Goal: Information Seeking & Learning: Learn about a topic

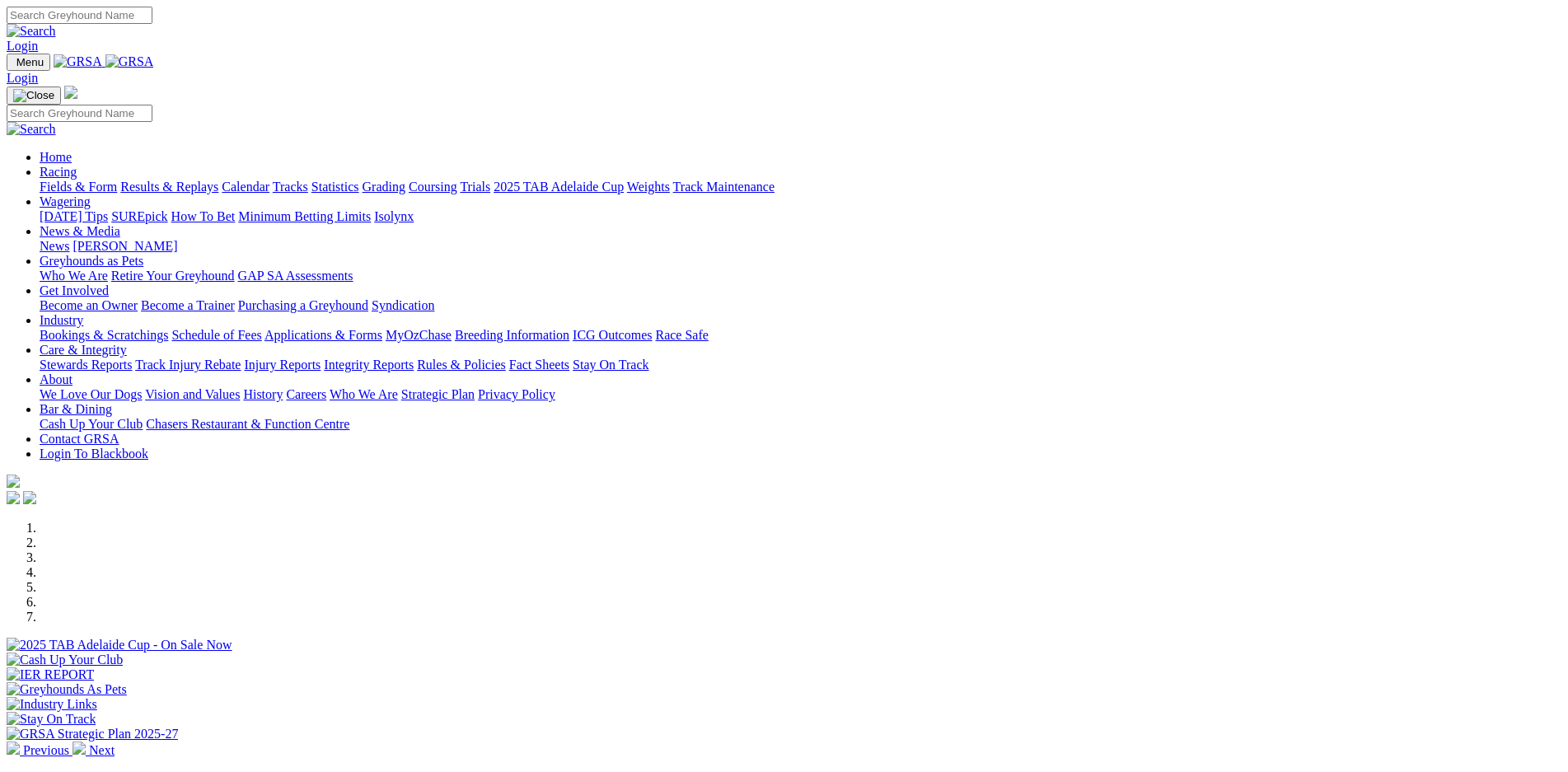
click at [168, 328] on link "Bookings & Scratchings" at bounding box center [103, 334] width 128 height 14
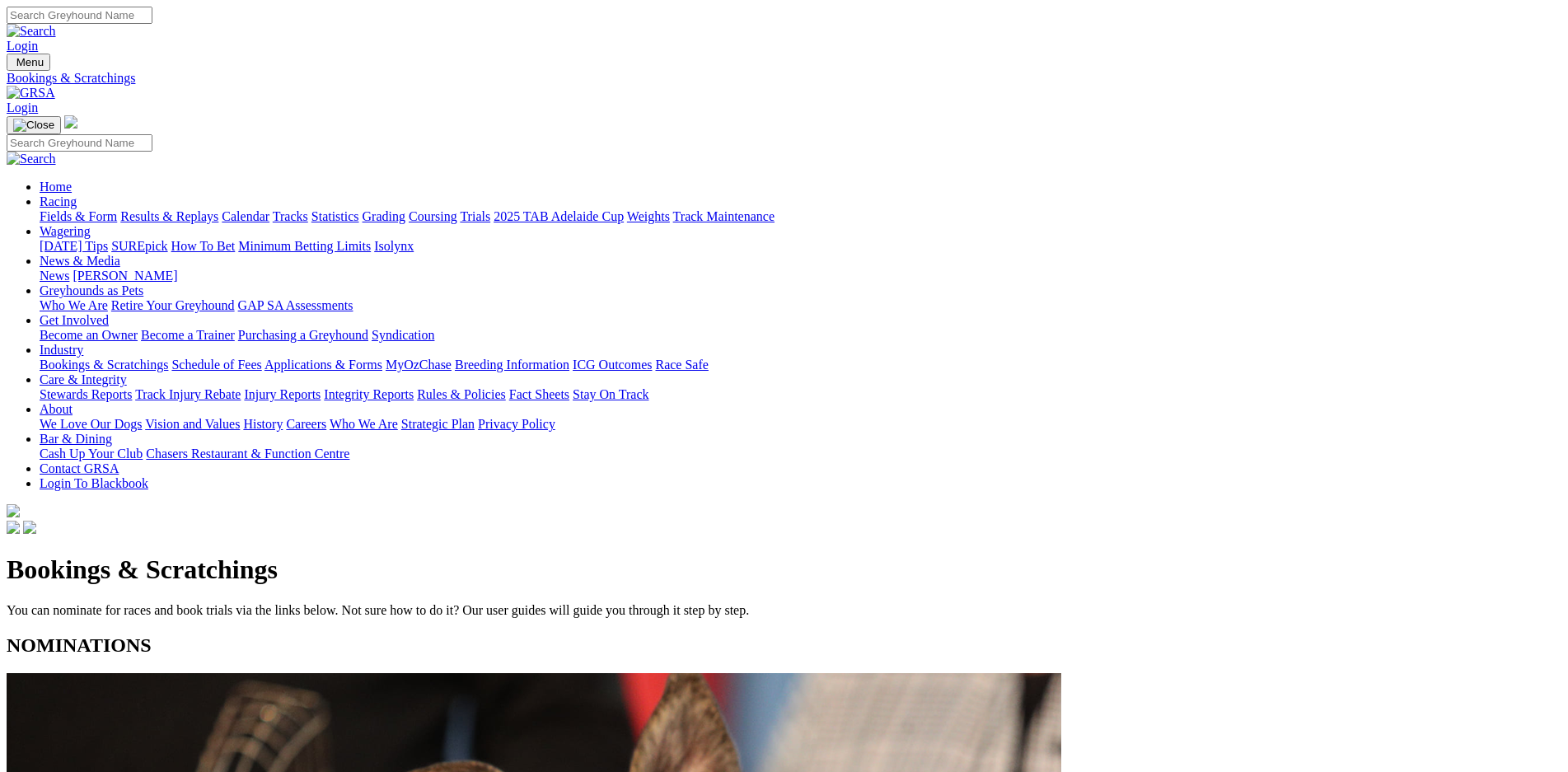
click at [270, 209] on link "Calendar" at bounding box center [246, 216] width 48 height 14
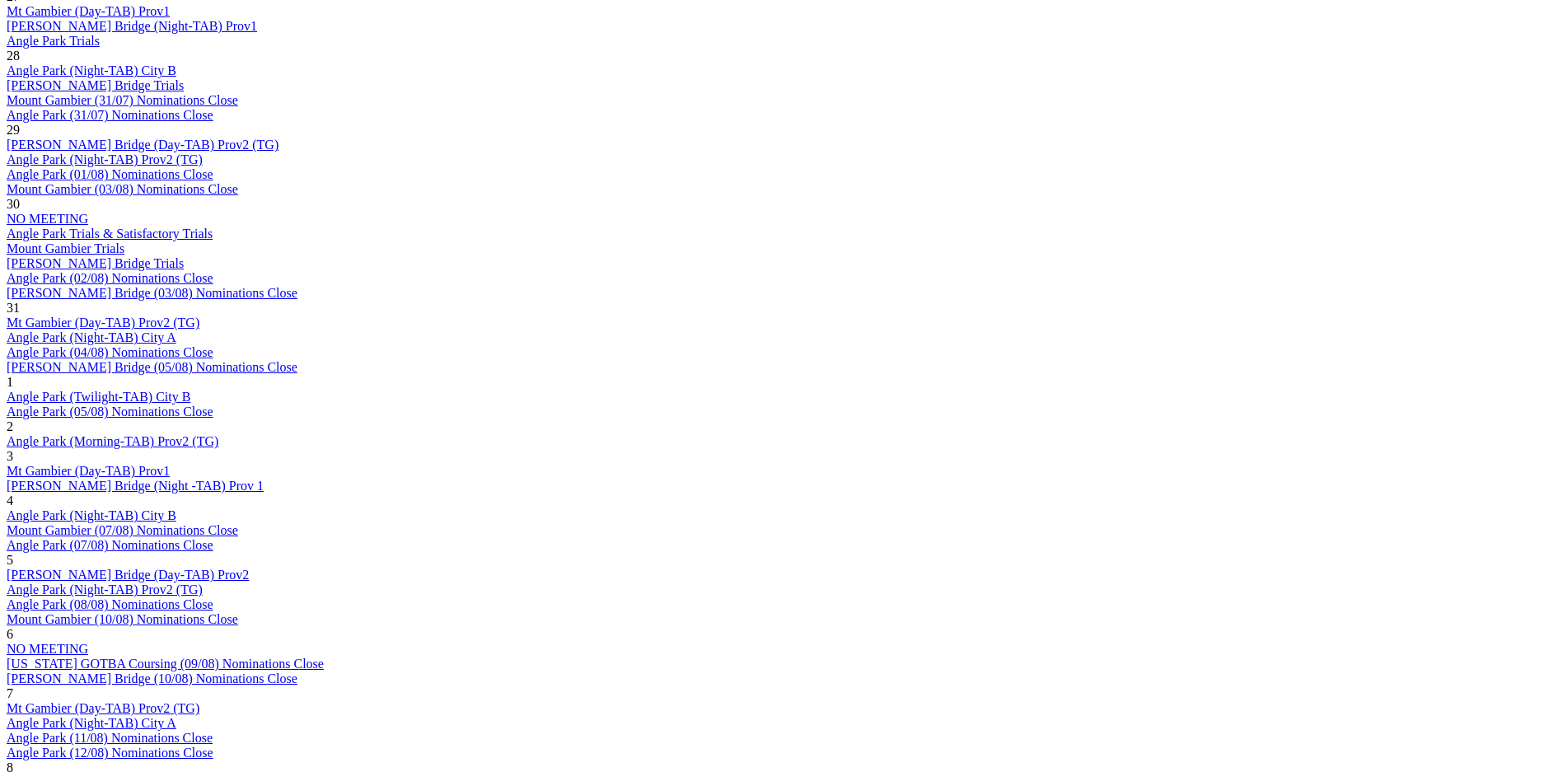
scroll to position [927, 0]
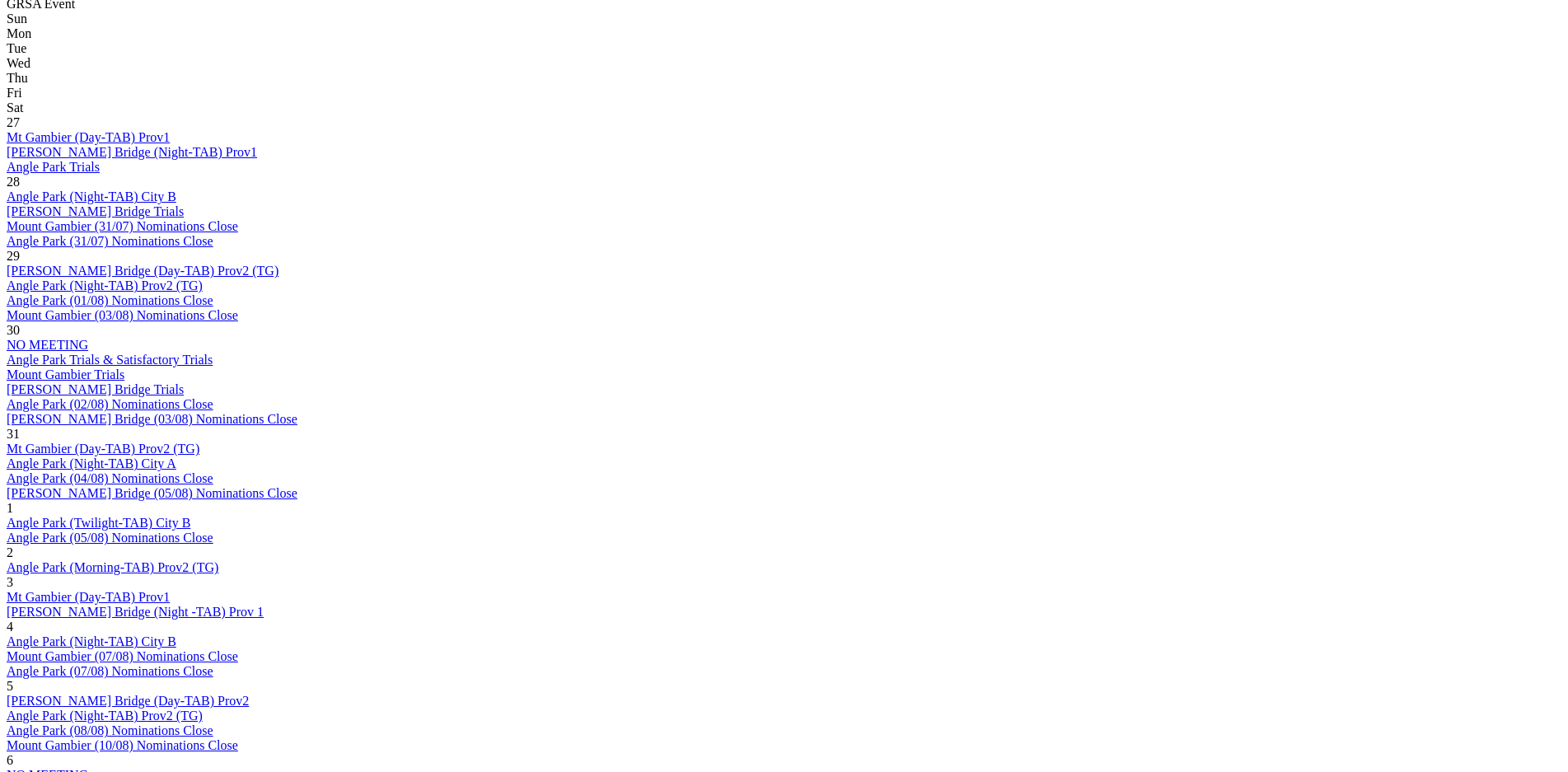
scroll to position [810, 0]
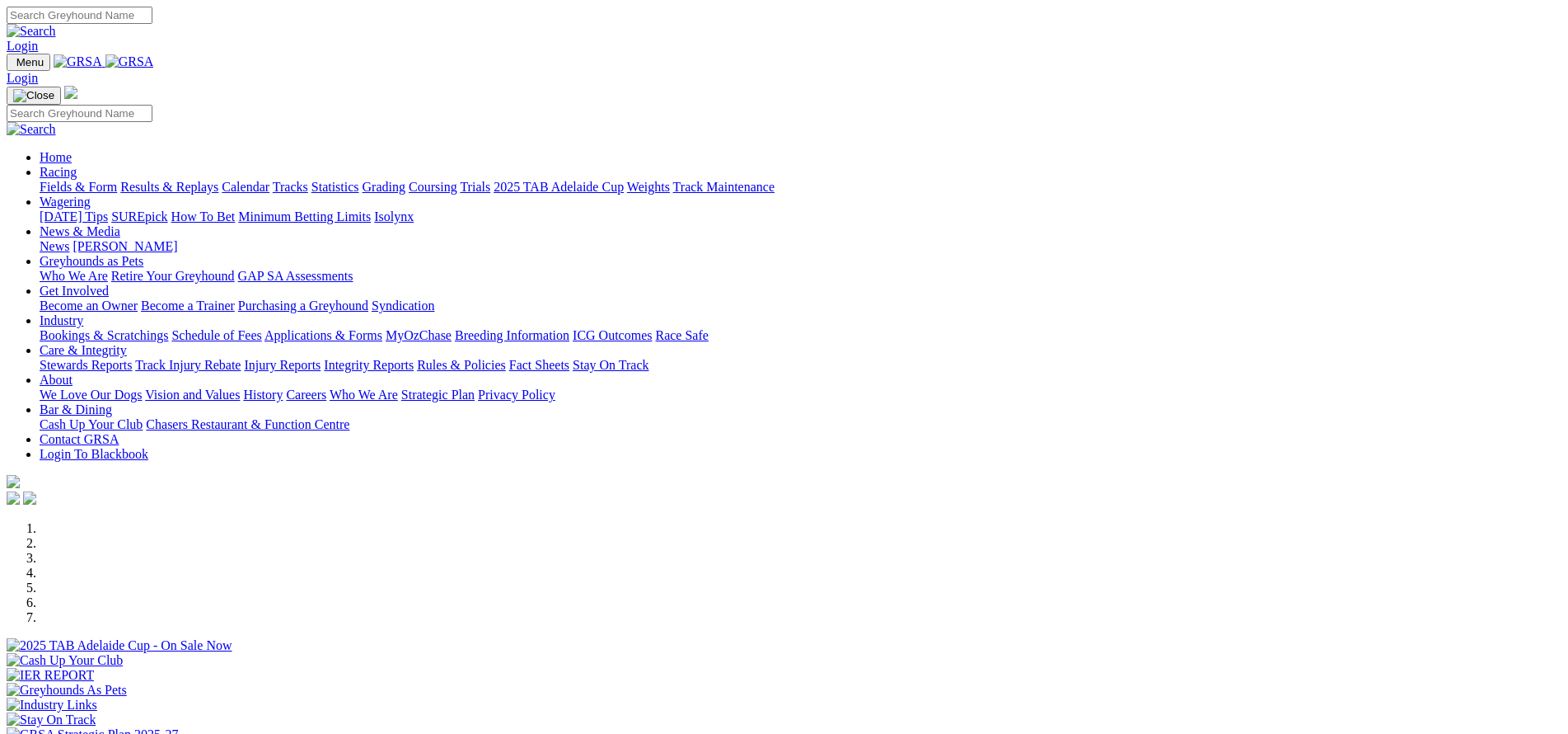
click at [670, 180] on link "Weights" at bounding box center [648, 186] width 43 height 14
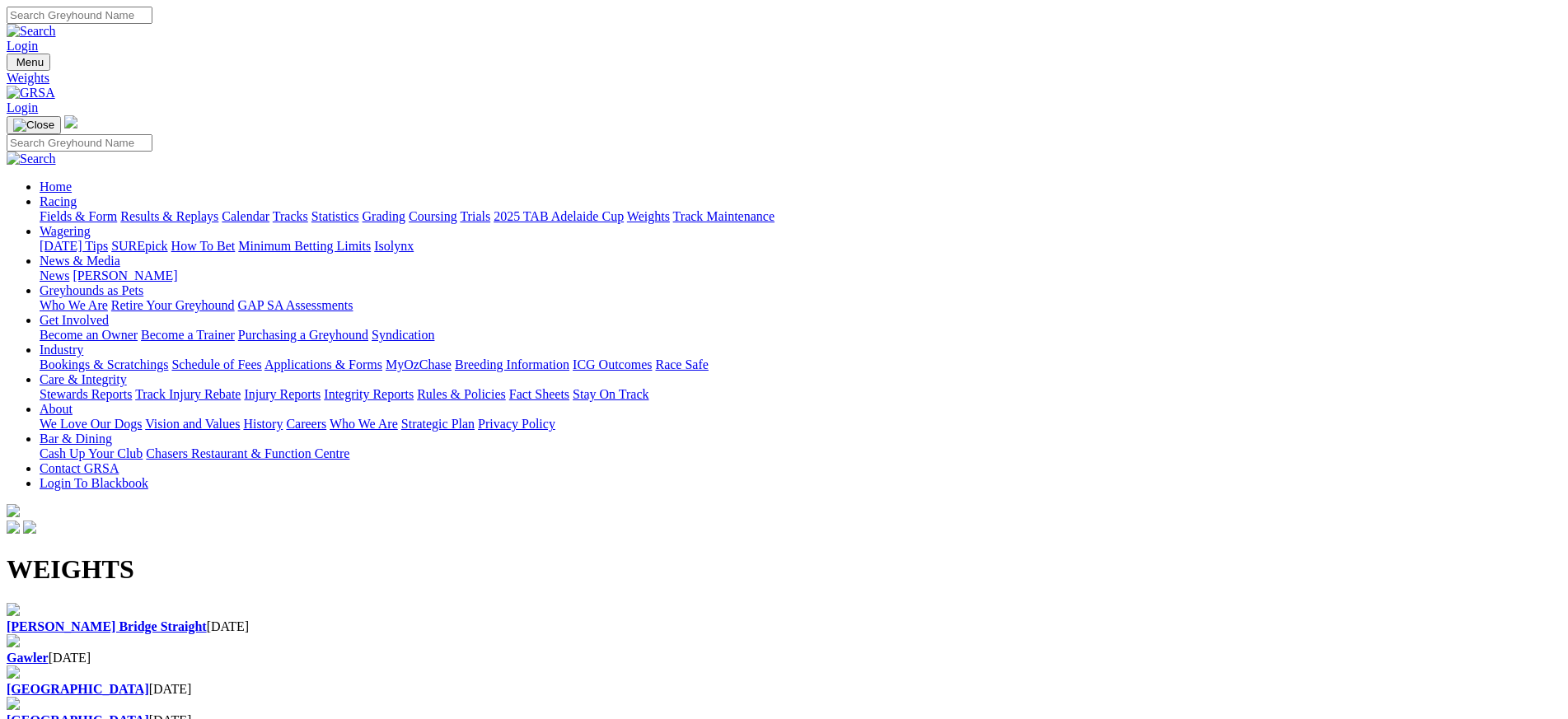
click at [970, 665] on div "Angle Park 19 Aug 2025" at bounding box center [784, 681] width 1555 height 31
